Goal: Task Accomplishment & Management: Manage account settings

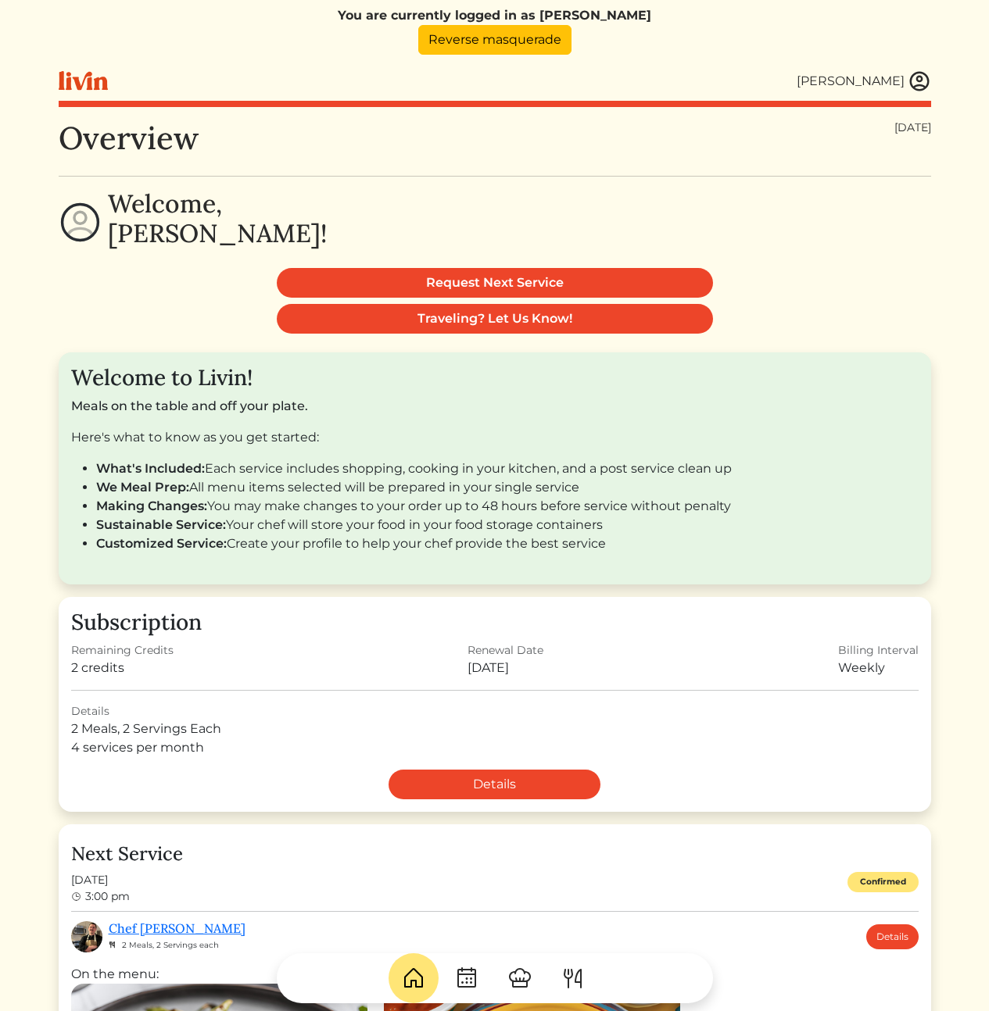
click at [918, 75] on img at bounding box center [918, 81] width 23 height 23
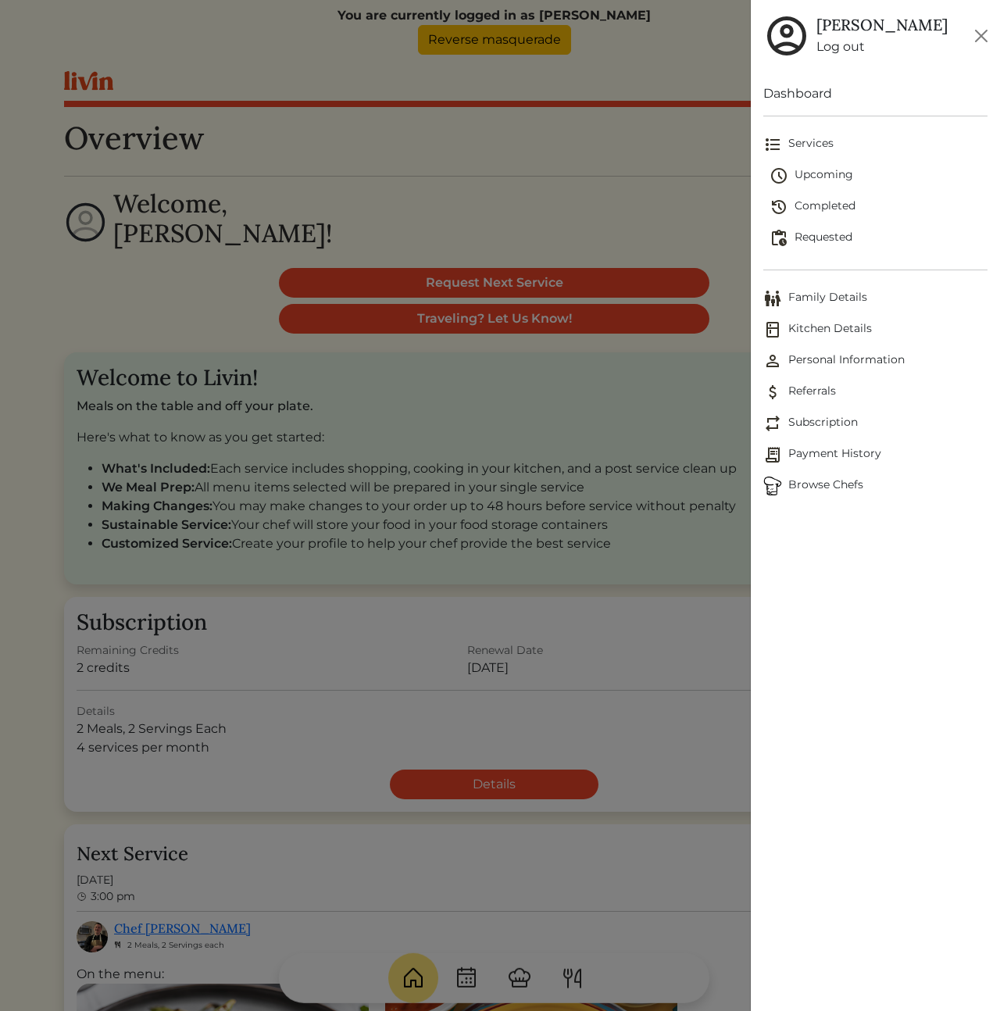
click at [823, 360] on span "Personal Information" at bounding box center [876, 361] width 224 height 19
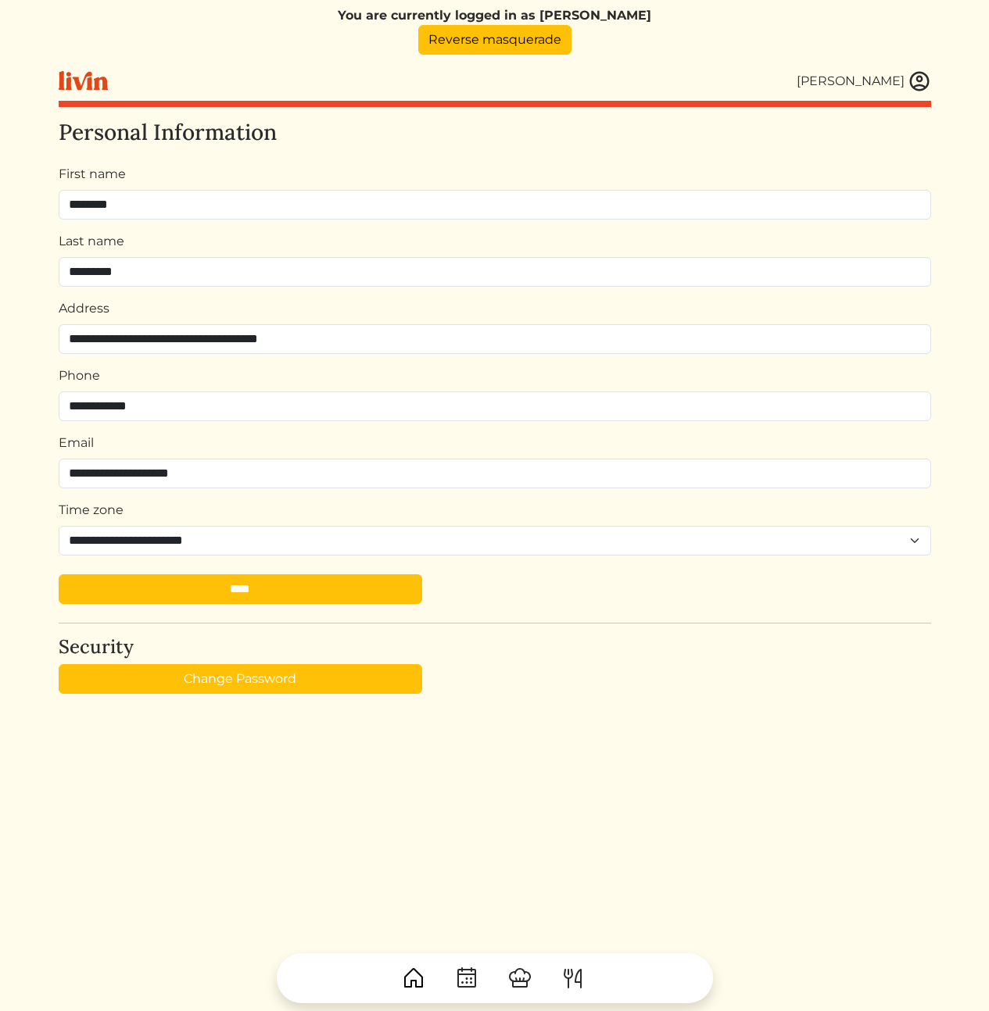
click at [592, 642] on h4 "Security" at bounding box center [495, 647] width 872 height 23
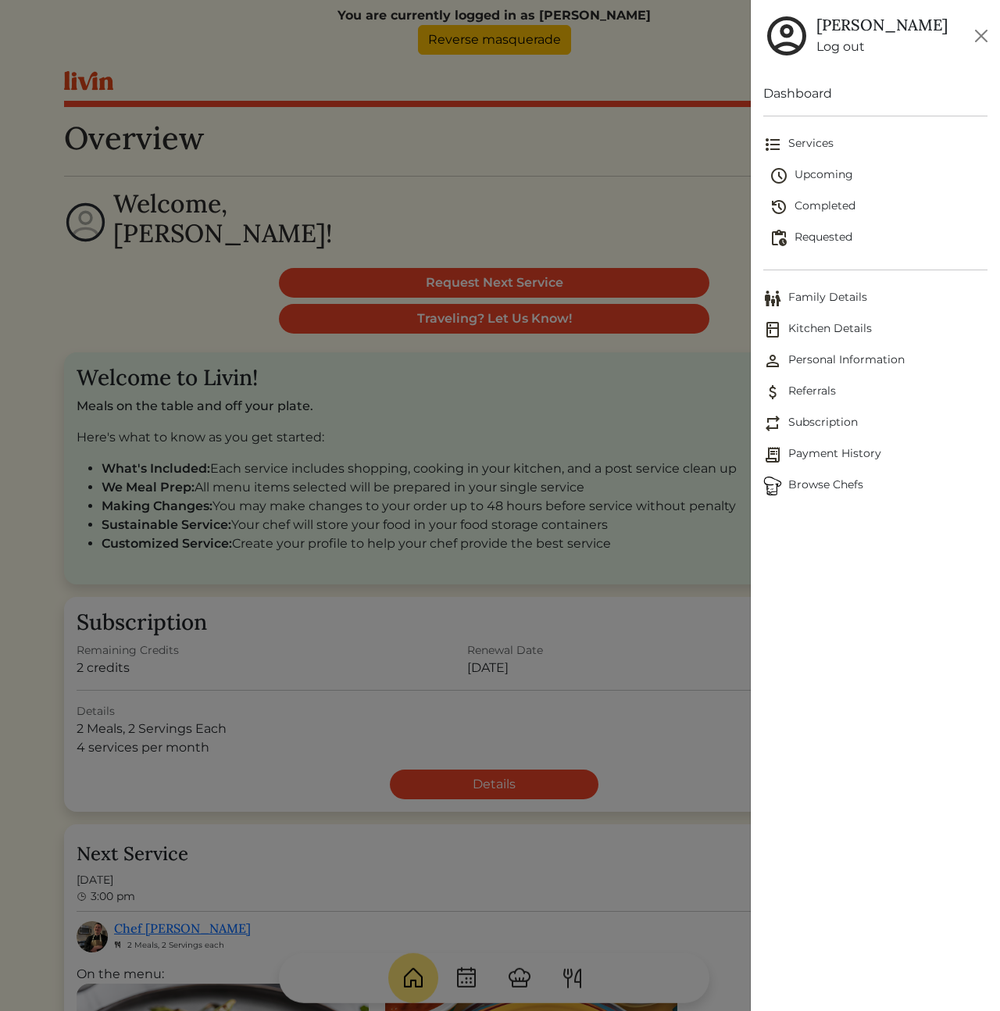
click at [610, 165] on div at bounding box center [500, 505] width 1000 height 1011
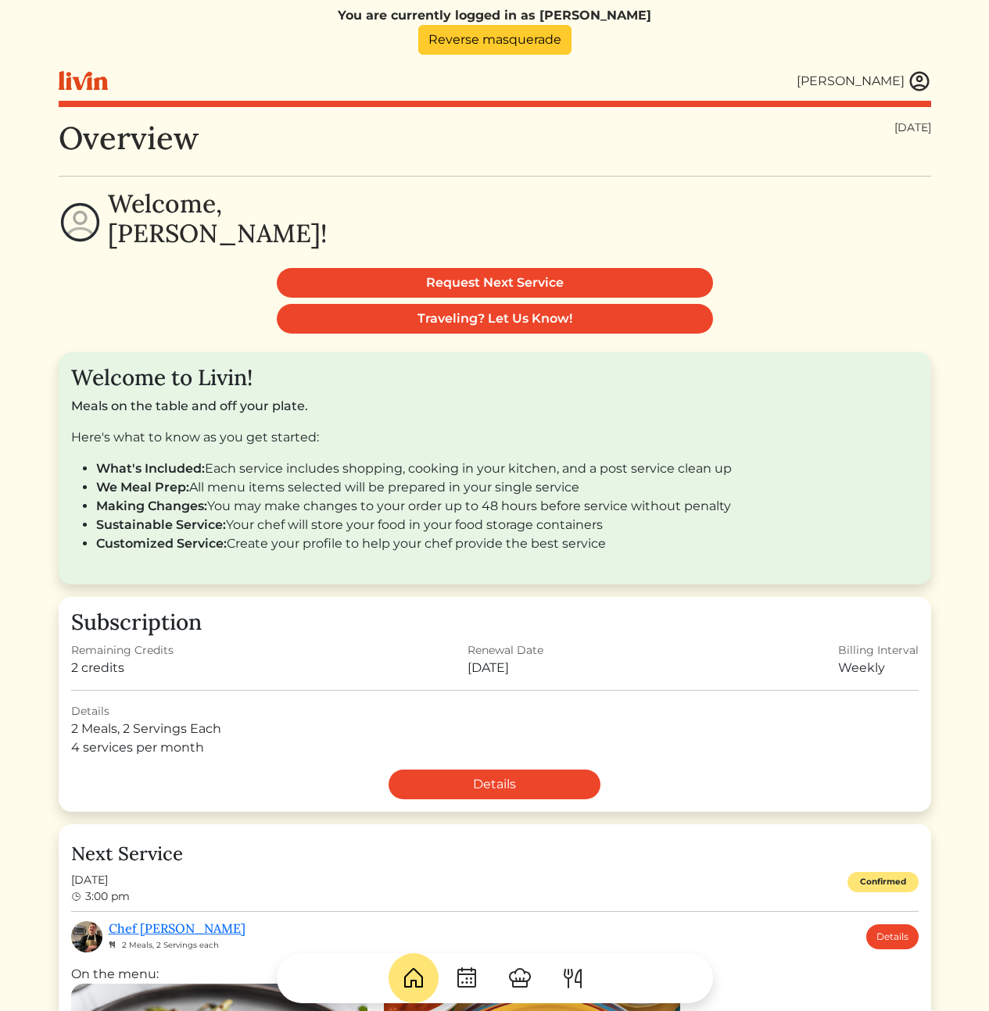
click at [488, 46] on link "Reverse masquerade" at bounding box center [494, 40] width 153 height 30
